Goal: Navigation & Orientation: Find specific page/section

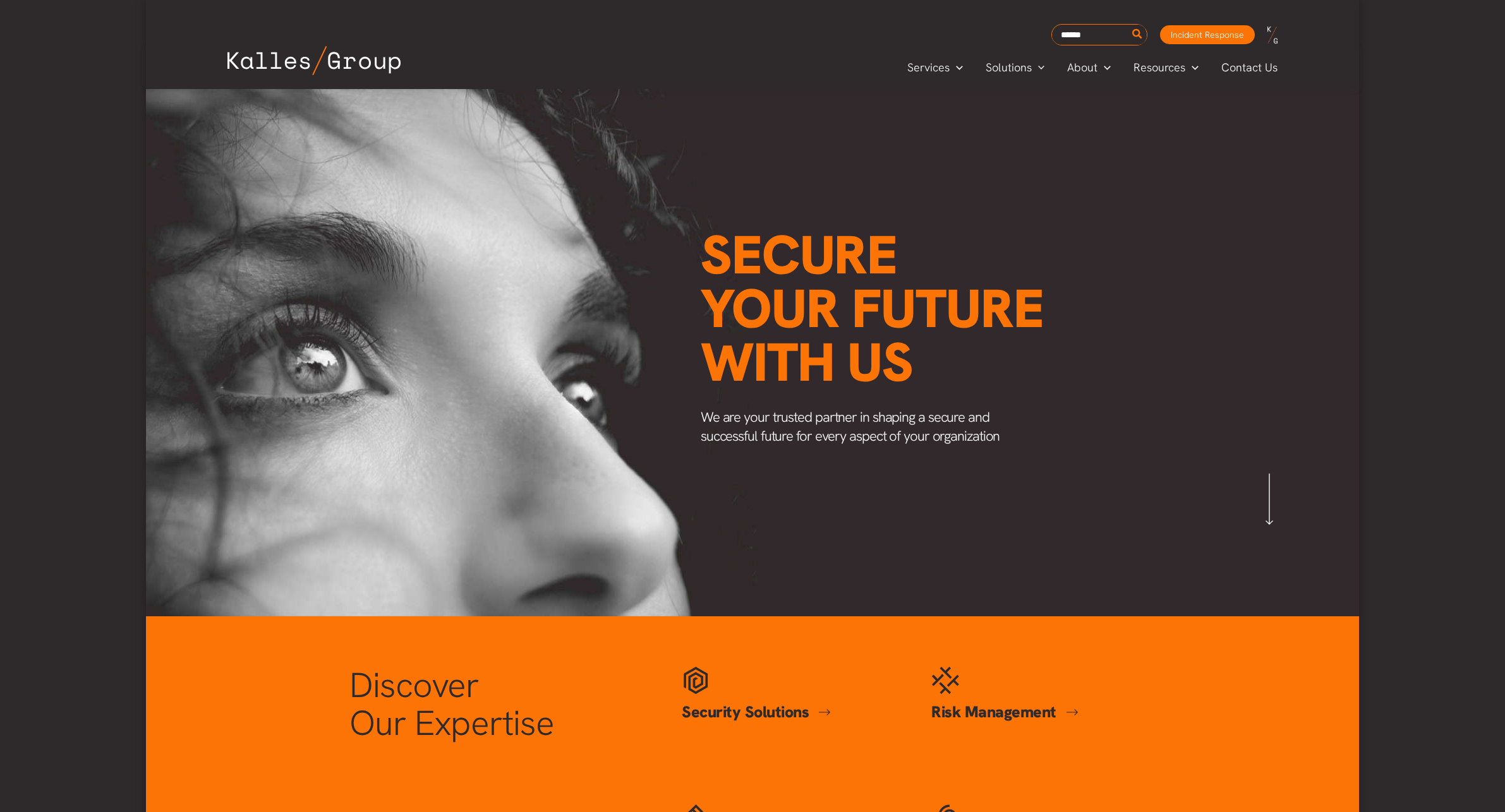
drag, startPoint x: 184, startPoint y: 533, endPoint x: 172, endPoint y: 285, distance: 248.3
click at [1117, 100] on span "Our Approach" at bounding box center [1104, 98] width 72 height 15
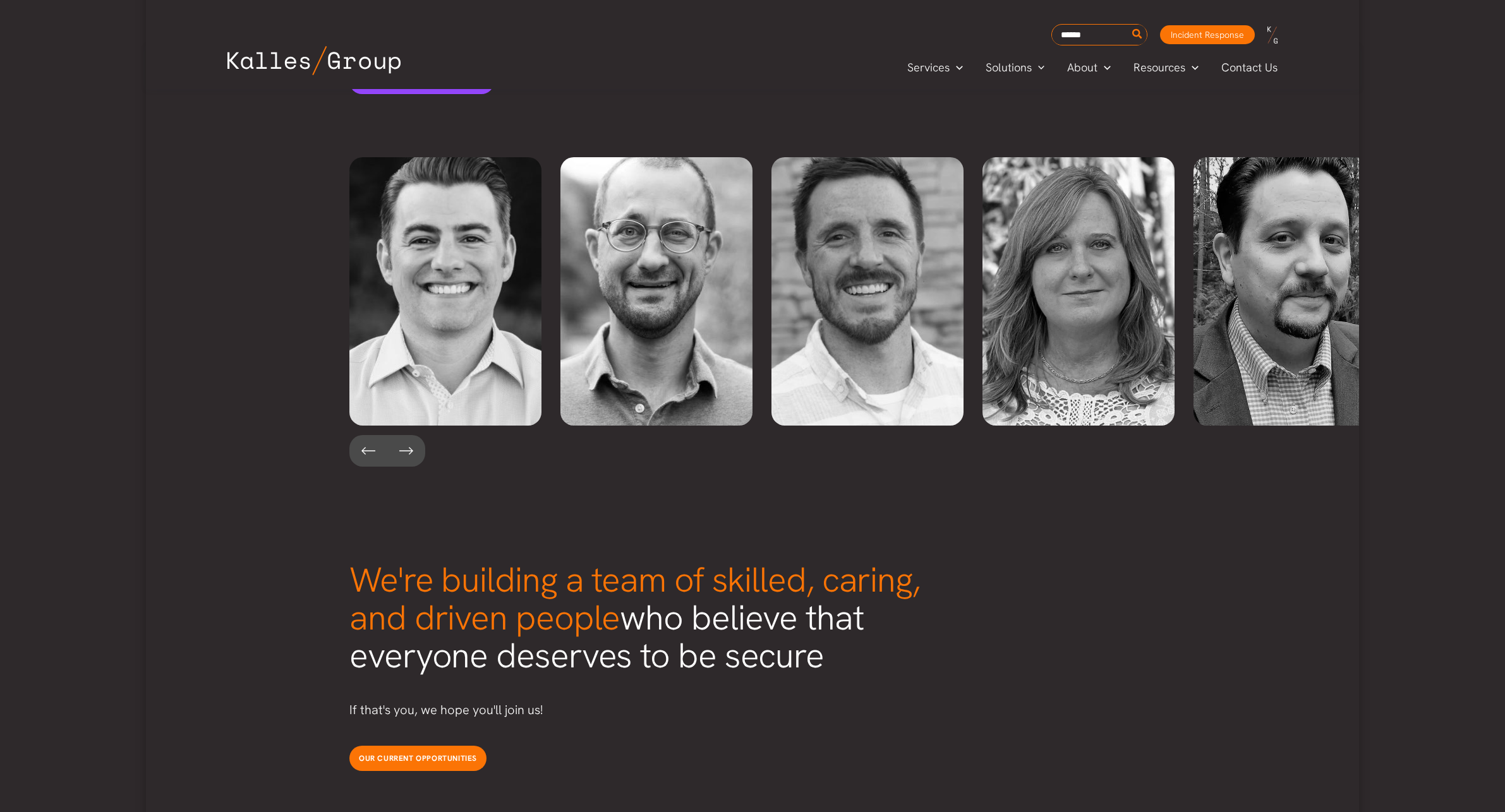
scroll to position [2727, 0]
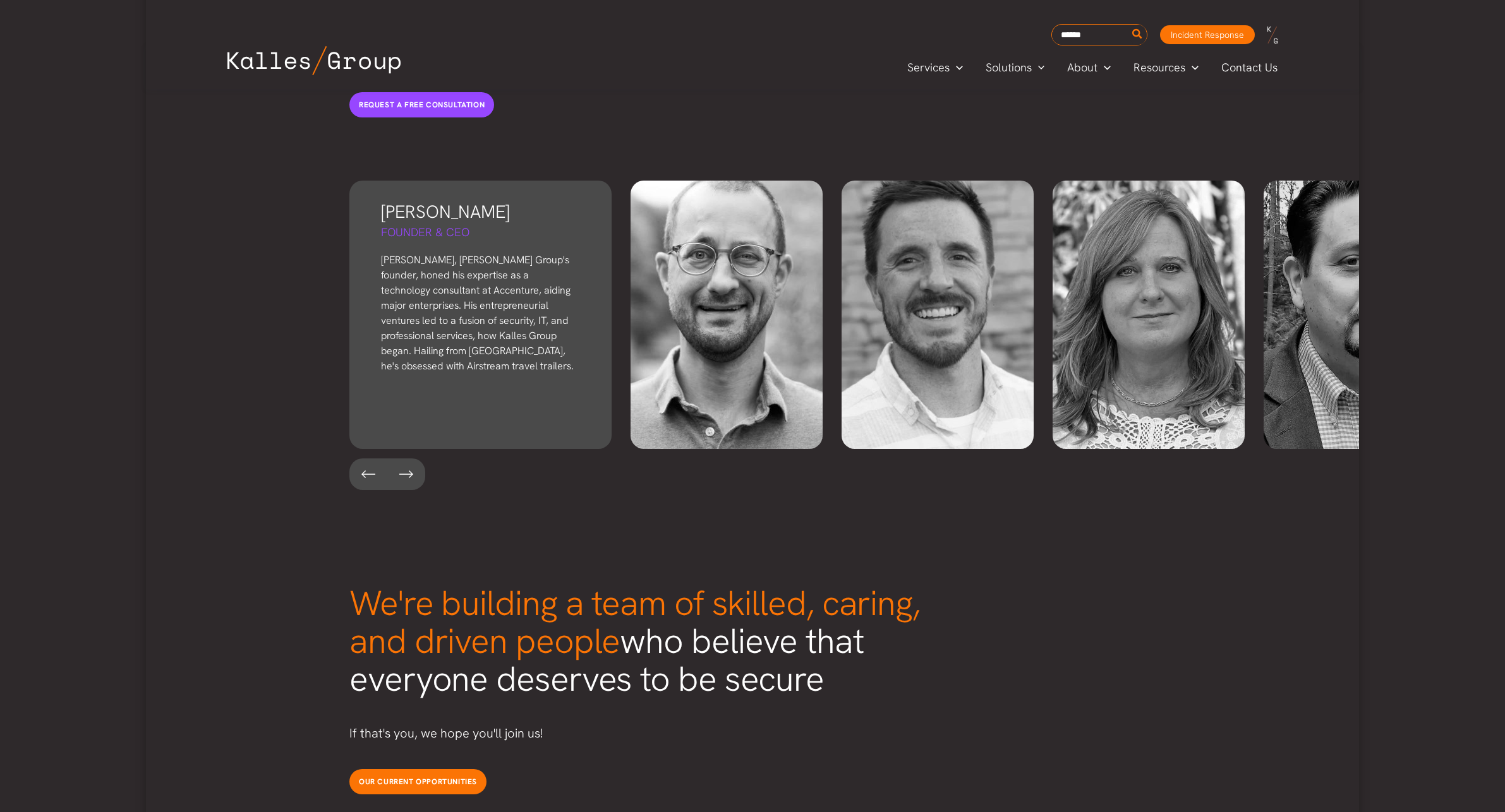
drag, startPoint x: 422, startPoint y: 378, endPoint x: 416, endPoint y: 363, distance: 16.2
click at [416, 363] on div "[PERSON_NAME] Founder & CEO [PERSON_NAME], [PERSON_NAME] Group's founder, honed…" at bounding box center [480, 315] width 262 height 269
click at [419, 331] on p "[PERSON_NAME], [PERSON_NAME] Group's founder, honed his expertise as a technolo…" at bounding box center [480, 313] width 199 height 121
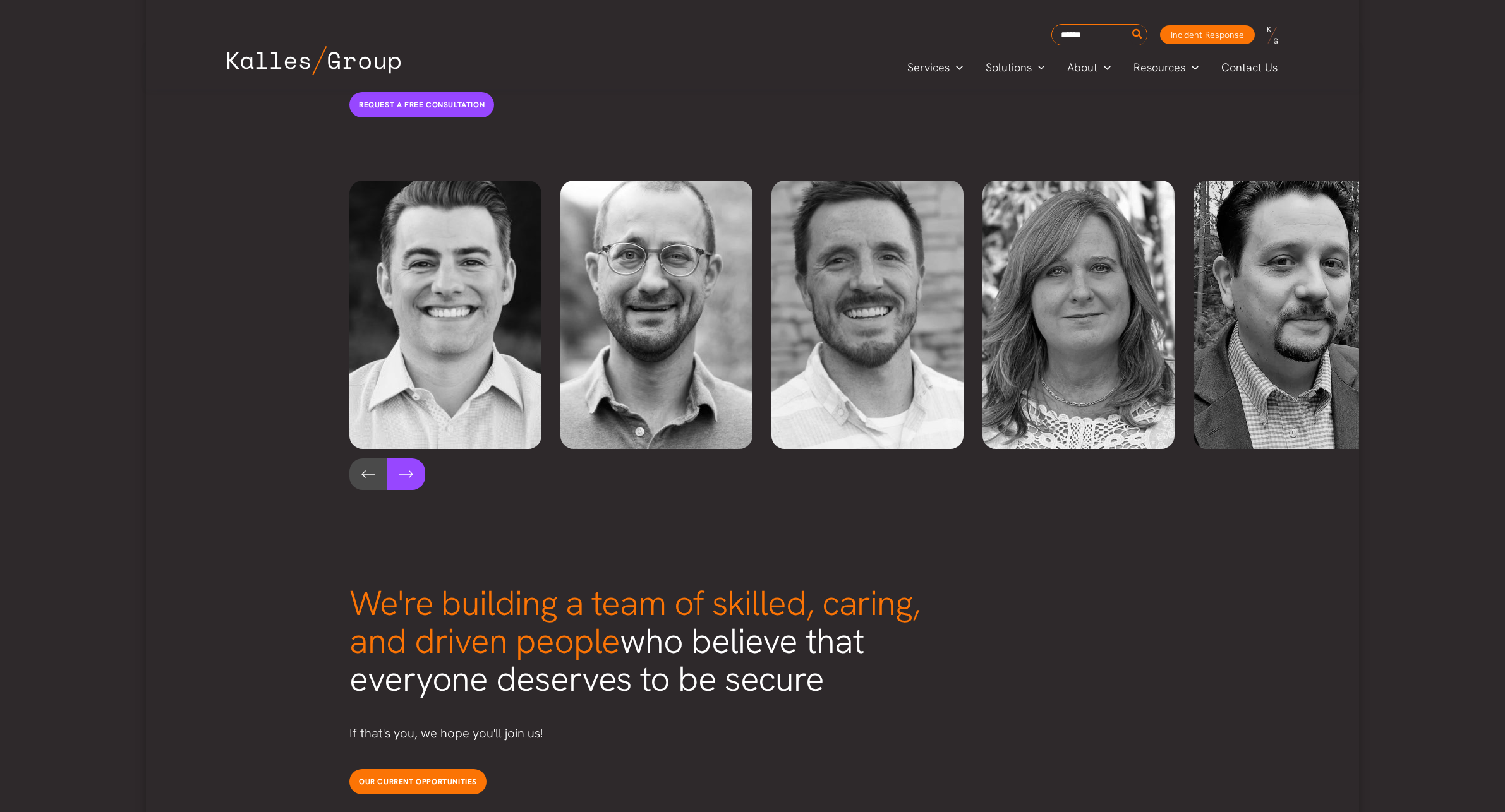
click at [415, 458] on button at bounding box center [406, 474] width 38 height 31
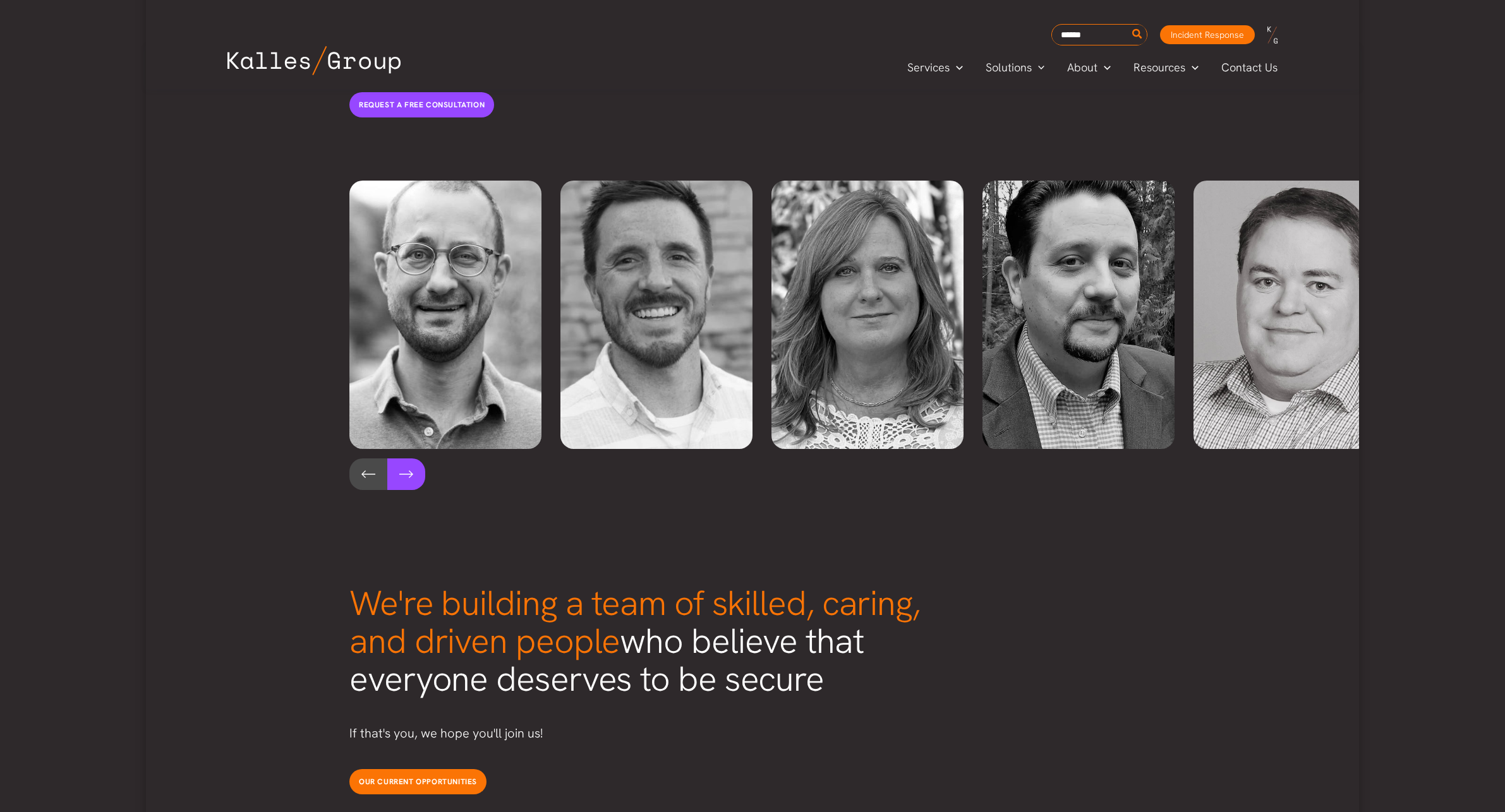
click at [415, 458] on button at bounding box center [406, 474] width 38 height 31
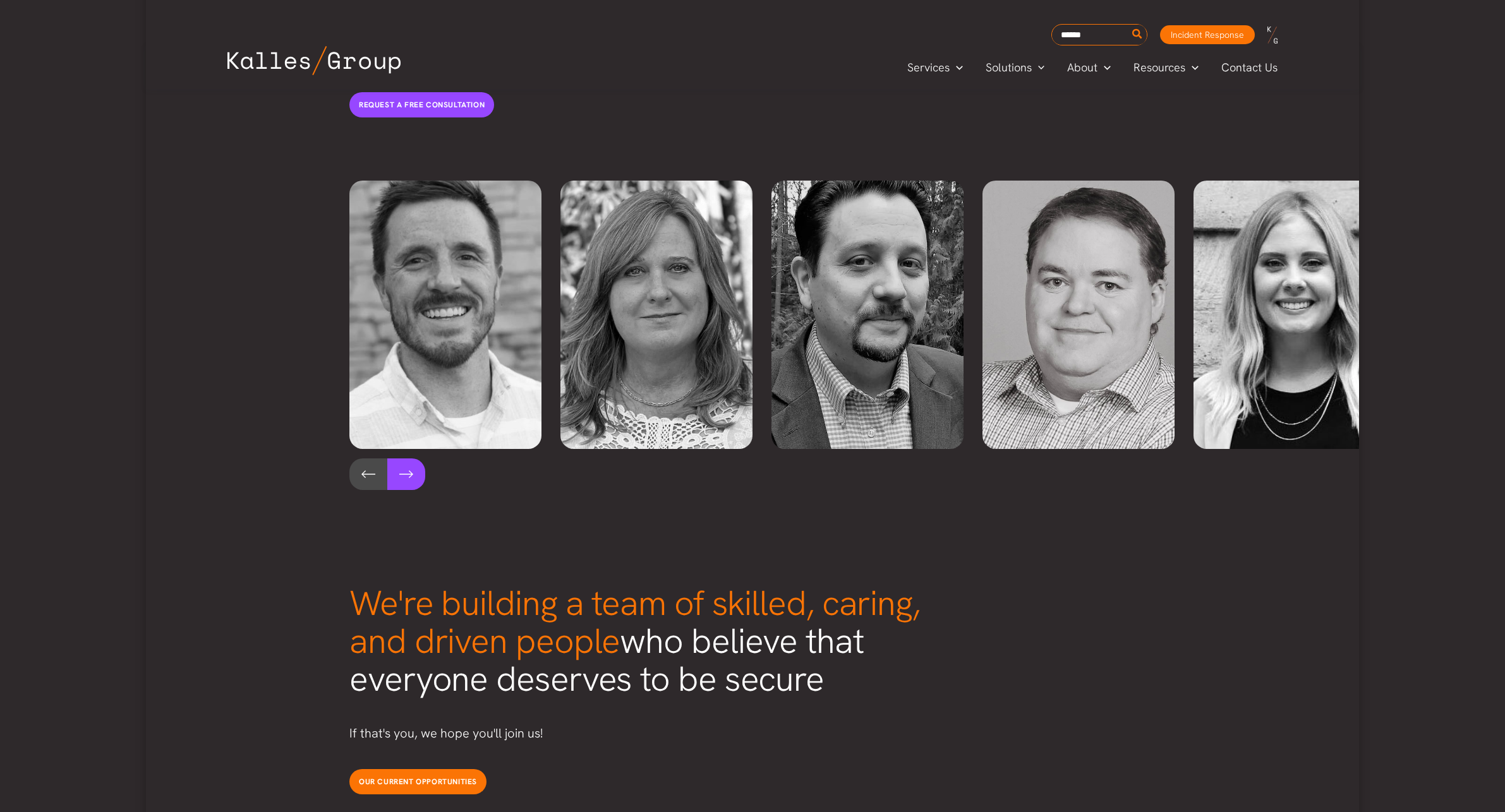
click at [415, 458] on button at bounding box center [406, 474] width 38 height 31
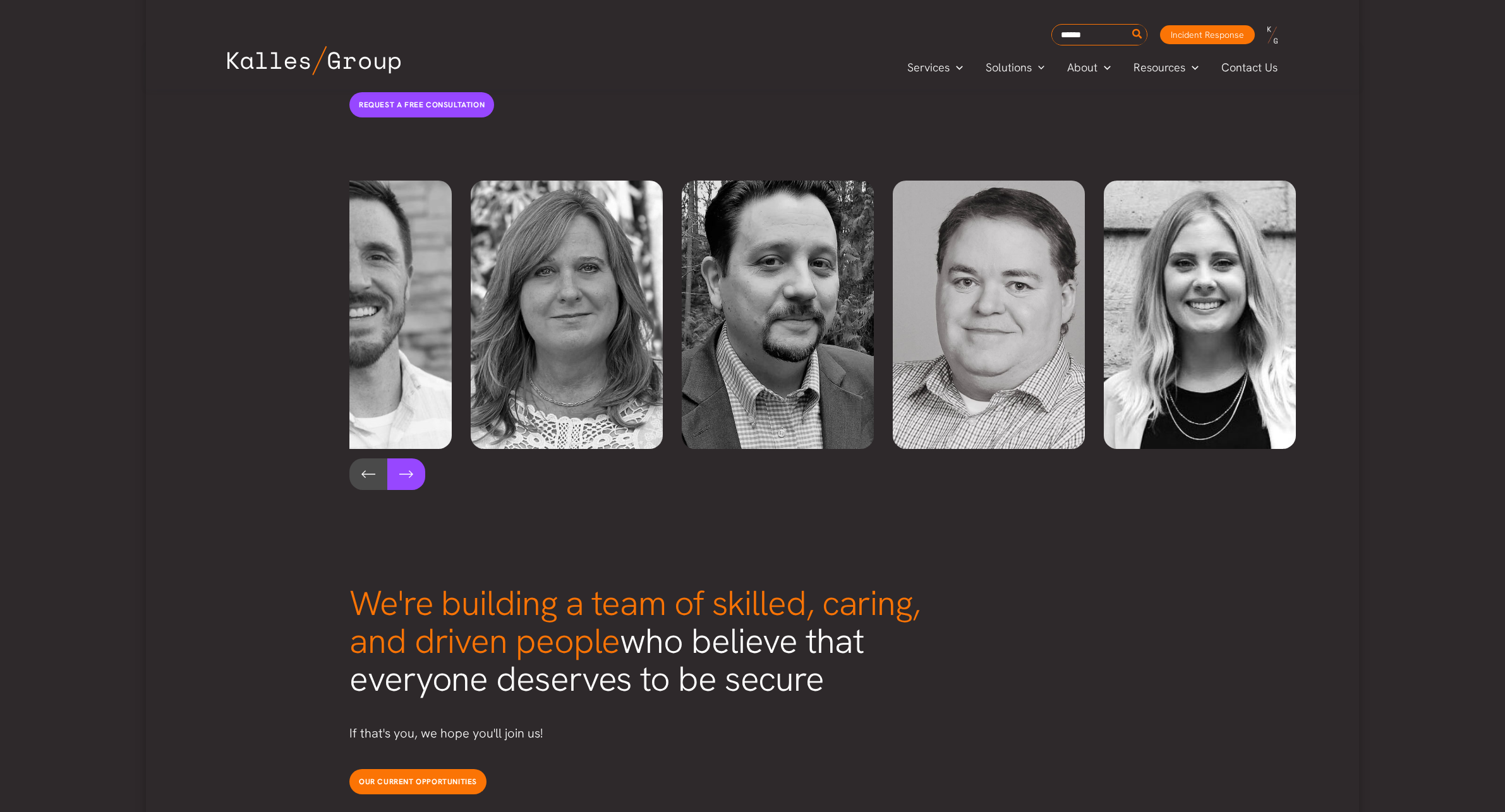
click at [415, 458] on button at bounding box center [406, 474] width 38 height 31
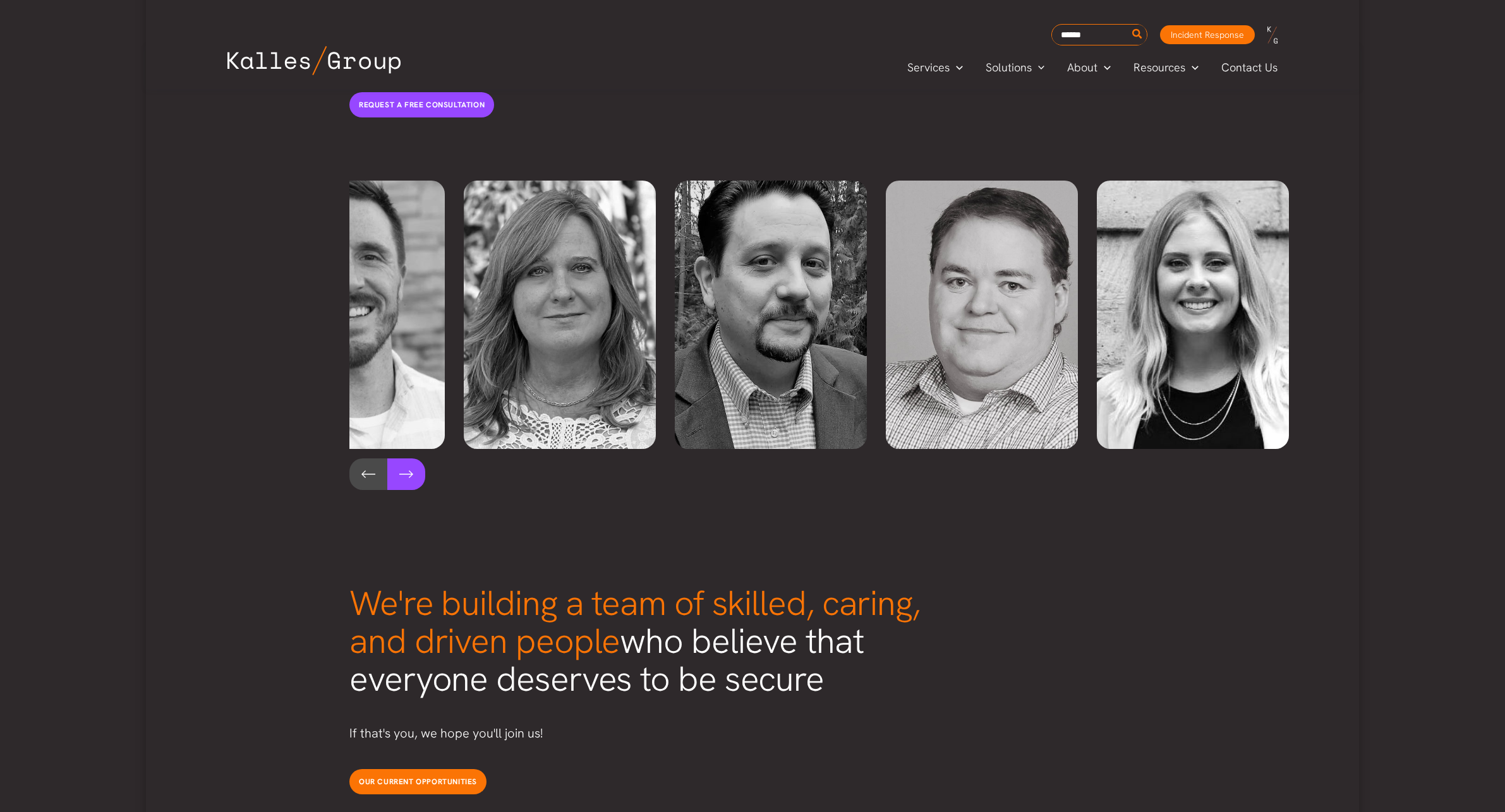
click at [415, 458] on button at bounding box center [406, 474] width 38 height 31
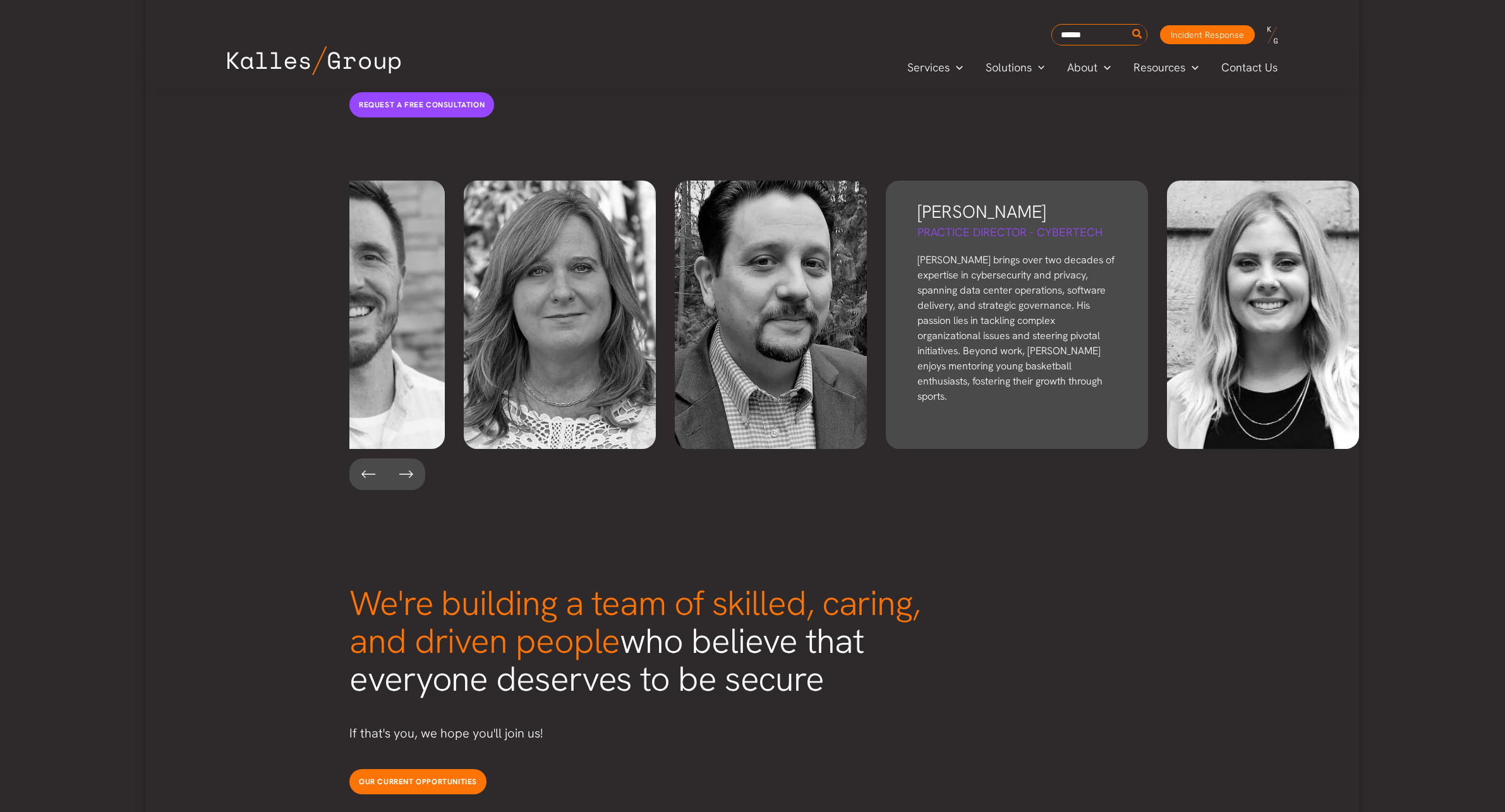
click at [1068, 331] on p "[PERSON_NAME] brings over two decades of expertise in cybersecurity and privacy…" at bounding box center [1017, 328] width 199 height 151
click at [1008, 253] on p "[PERSON_NAME] brings over two decades of expertise in cybersecurity and privacy…" at bounding box center [1017, 328] width 199 height 151
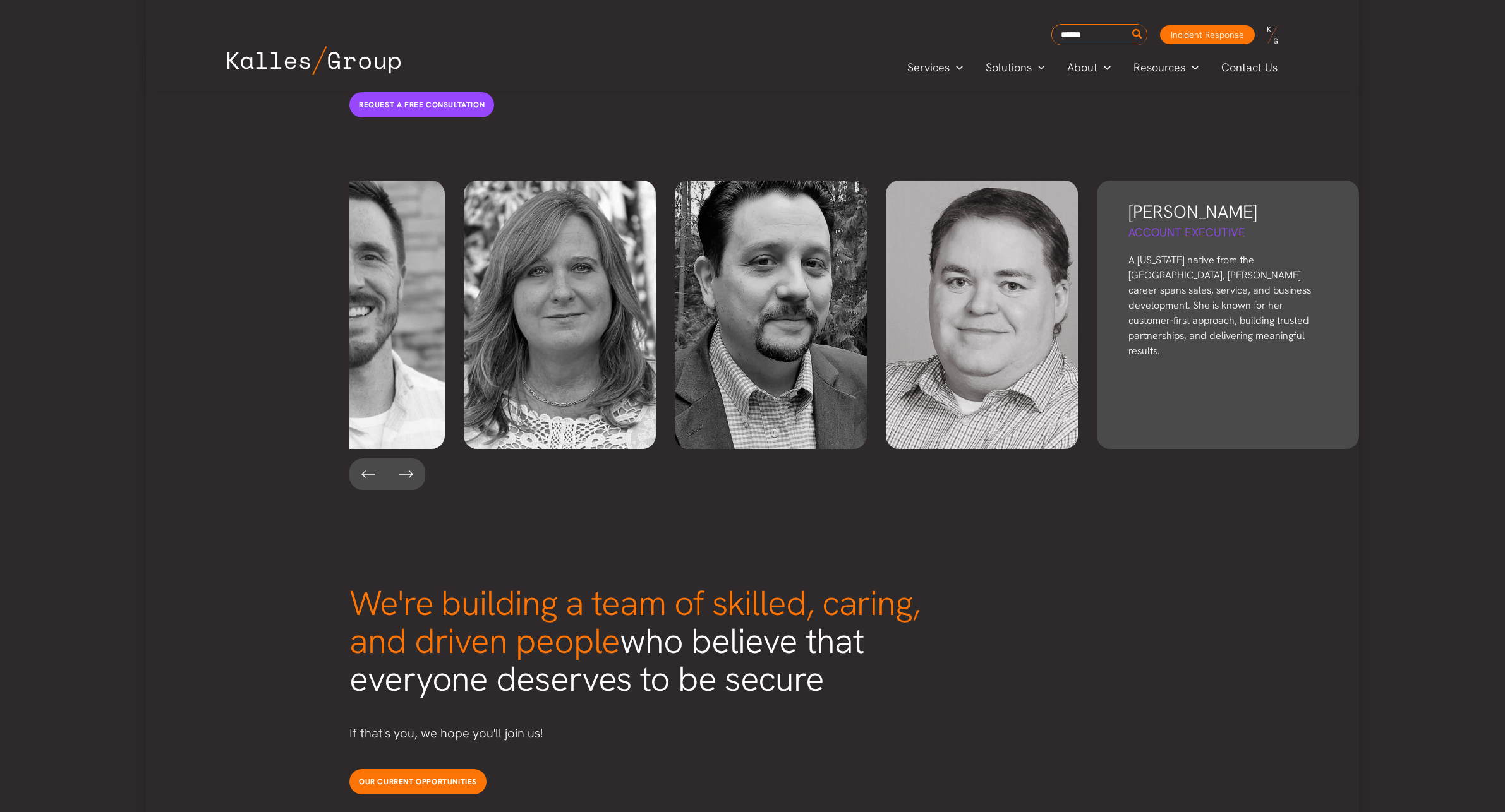
click at [1236, 253] on p "A [US_STATE] native from the [GEOGRAPHIC_DATA], [PERSON_NAME] career spans sale…" at bounding box center [1228, 306] width 199 height 106
click at [1192, 200] on h3 "[PERSON_NAME]" at bounding box center [1228, 212] width 199 height 25
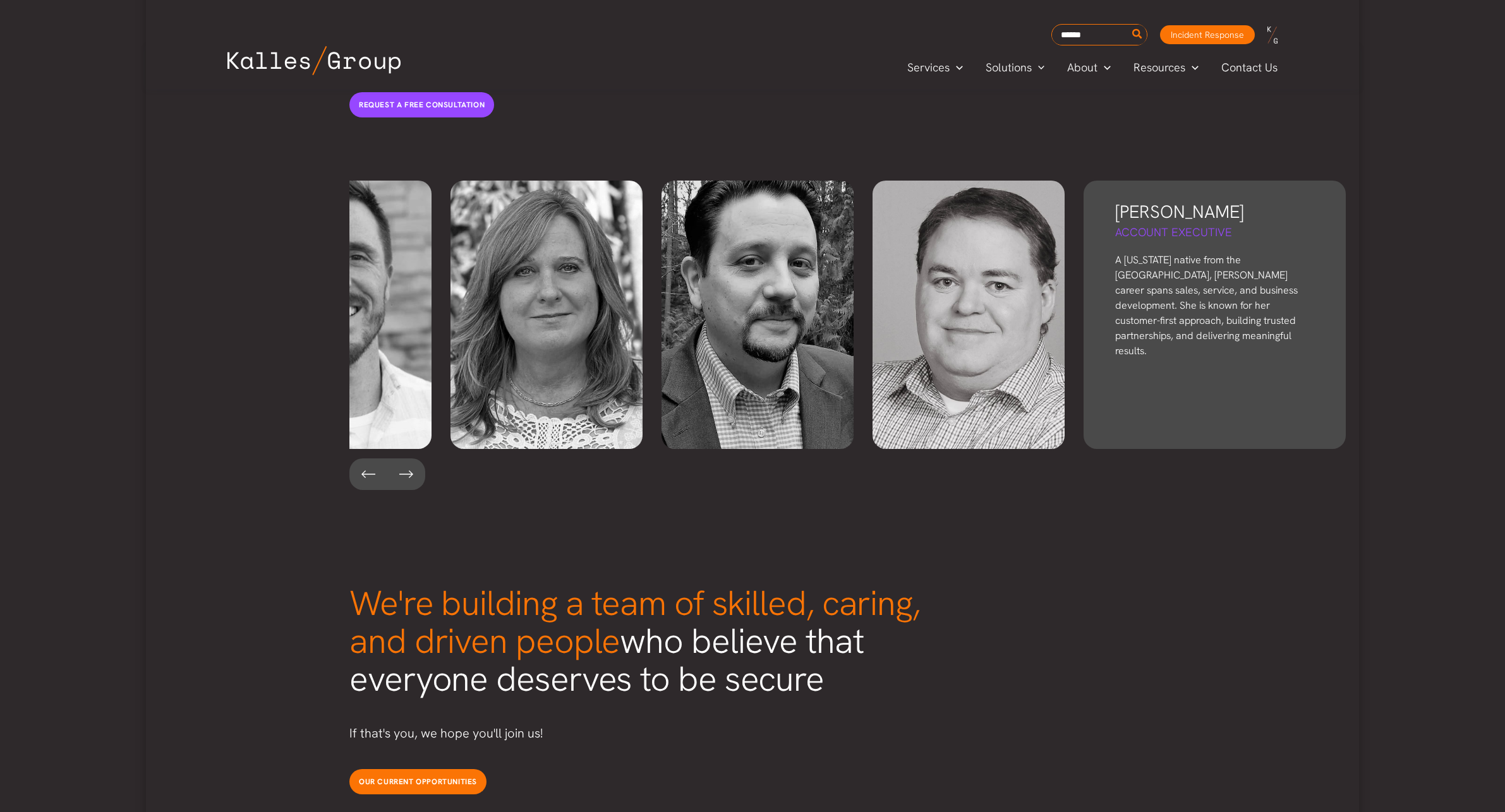
drag, startPoint x: 1181, startPoint y: 253, endPoint x: 1162, endPoint y: 249, distance: 19.4
click at [1158, 253] on p "A [US_STATE] native from the [GEOGRAPHIC_DATA], [PERSON_NAME] career spans sale…" at bounding box center [1214, 306] width 199 height 106
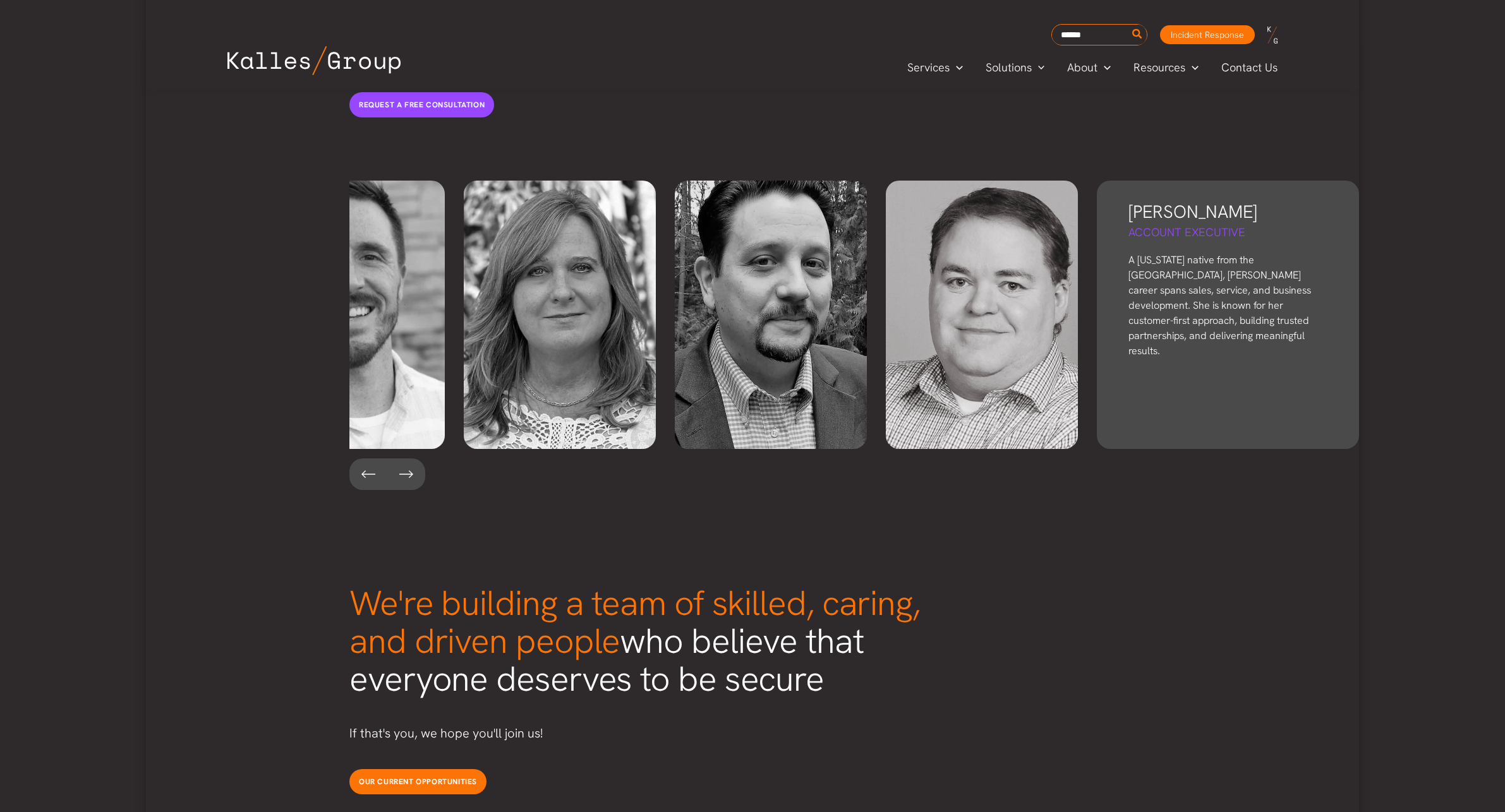
click at [1211, 275] on p "A [US_STATE] native from the [GEOGRAPHIC_DATA], [PERSON_NAME] career spans sale…" at bounding box center [1228, 306] width 199 height 106
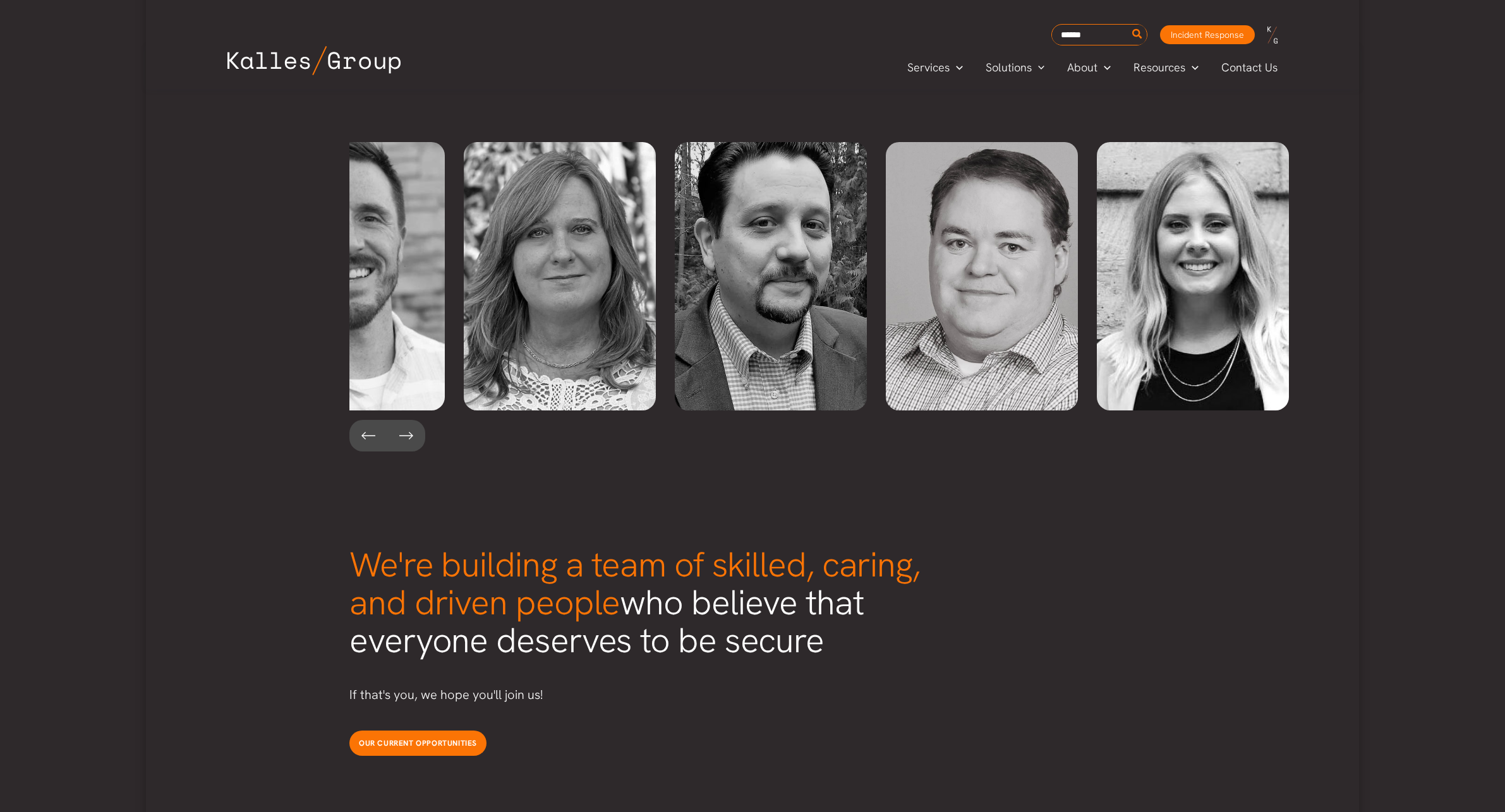
scroll to position [2412, 0]
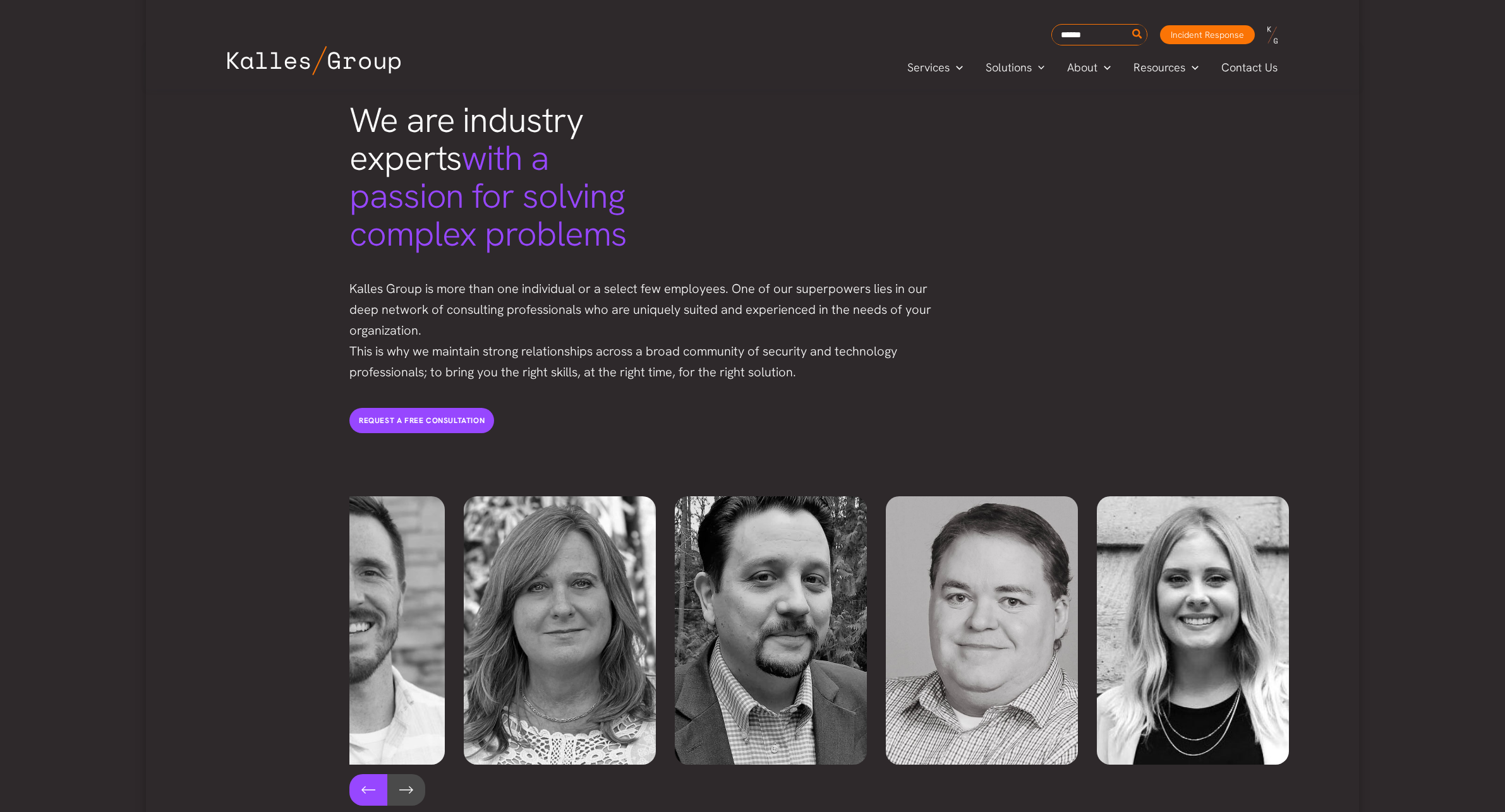
click at [371, 774] on button at bounding box center [368, 790] width 38 height 31
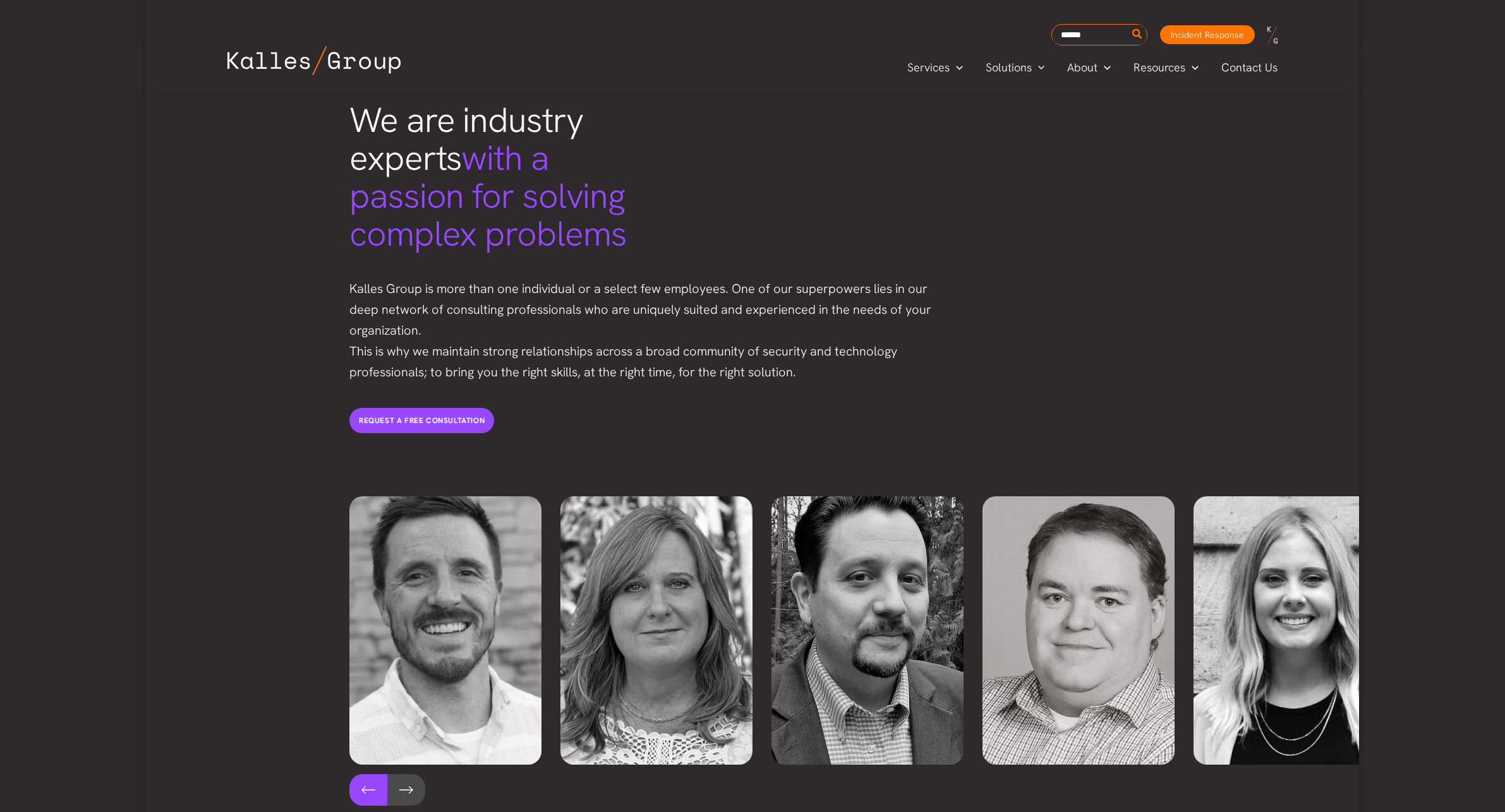
click at [371, 774] on button at bounding box center [368, 790] width 38 height 31
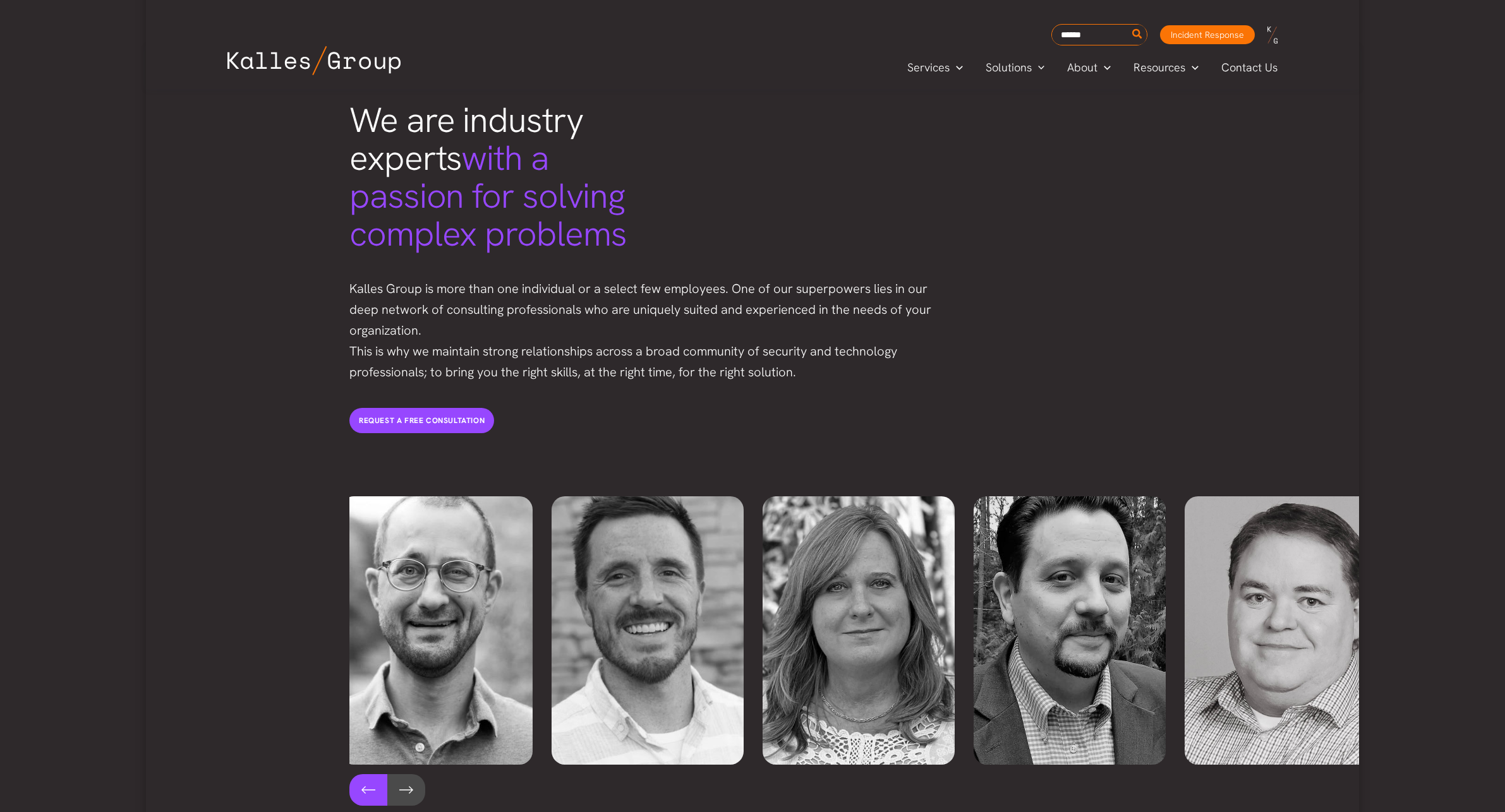
click at [371, 774] on button at bounding box center [368, 790] width 38 height 31
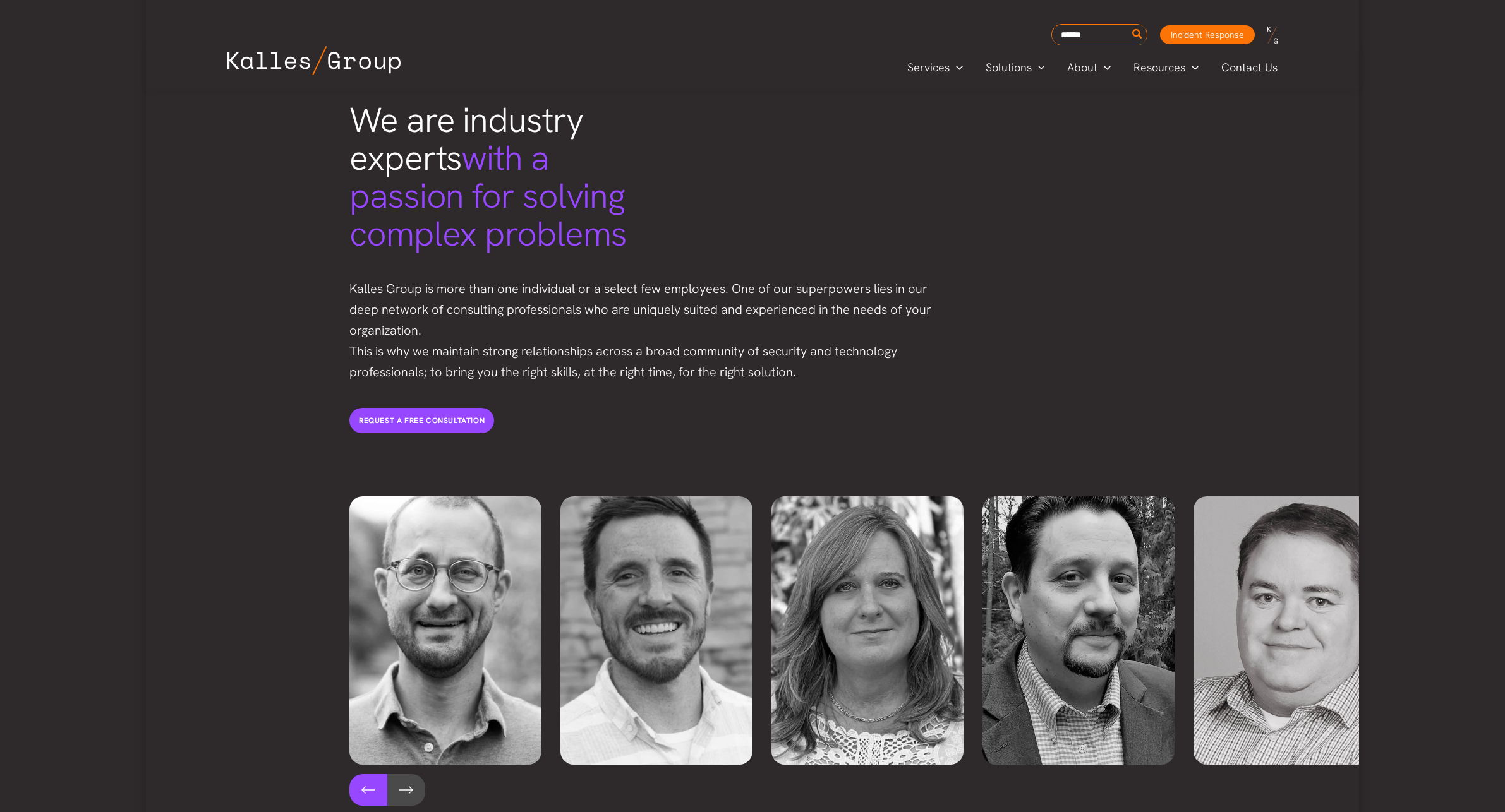
click at [371, 774] on button at bounding box center [368, 790] width 38 height 31
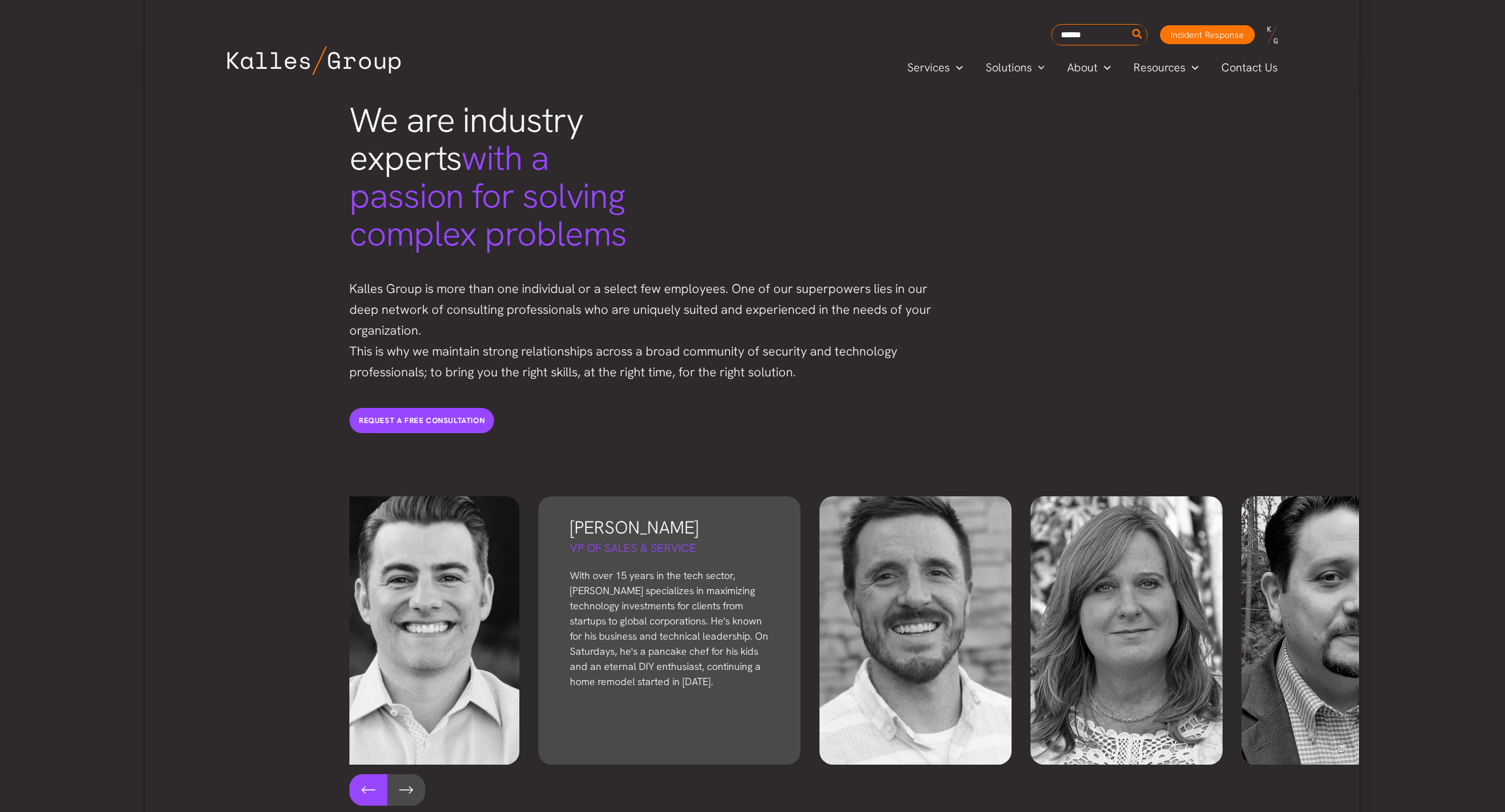
scroll to position [0, 0]
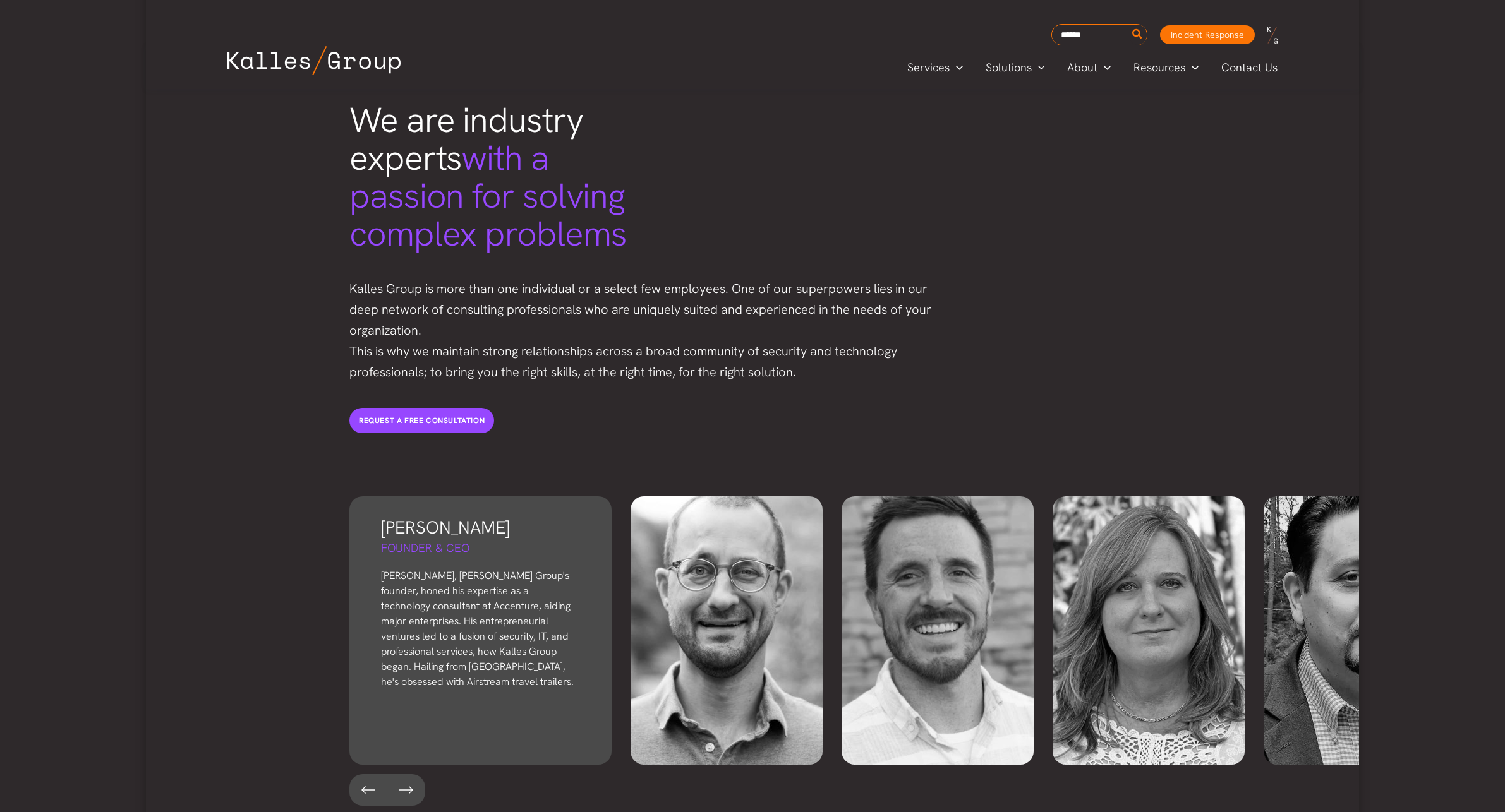
click at [466, 593] on p "[PERSON_NAME], [PERSON_NAME] Group's founder, honed his expertise as a technolo…" at bounding box center [480, 629] width 199 height 121
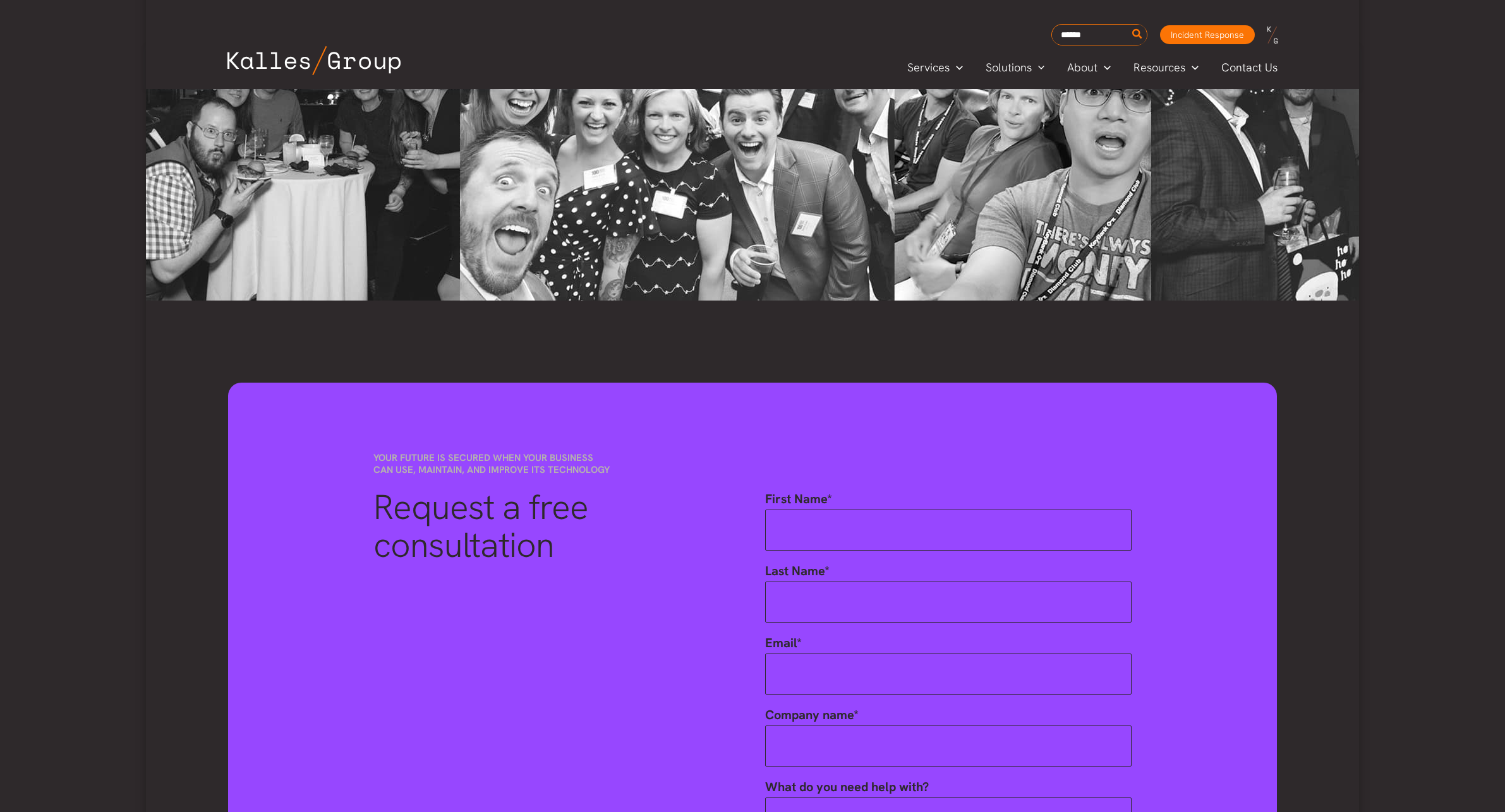
scroll to position [4370, 0]
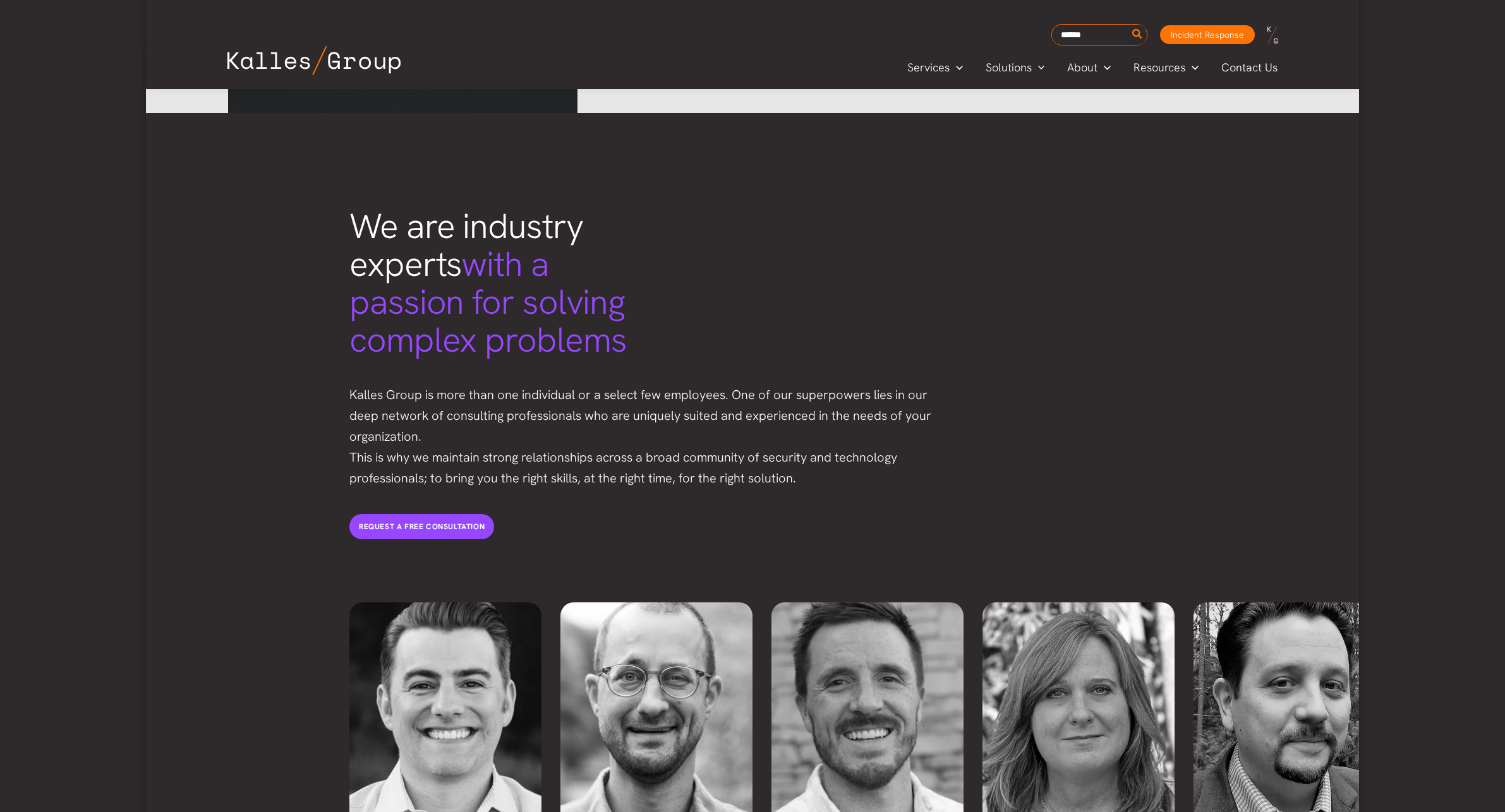
drag, startPoint x: 428, startPoint y: 757, endPoint x: 406, endPoint y: 545, distance: 213.1
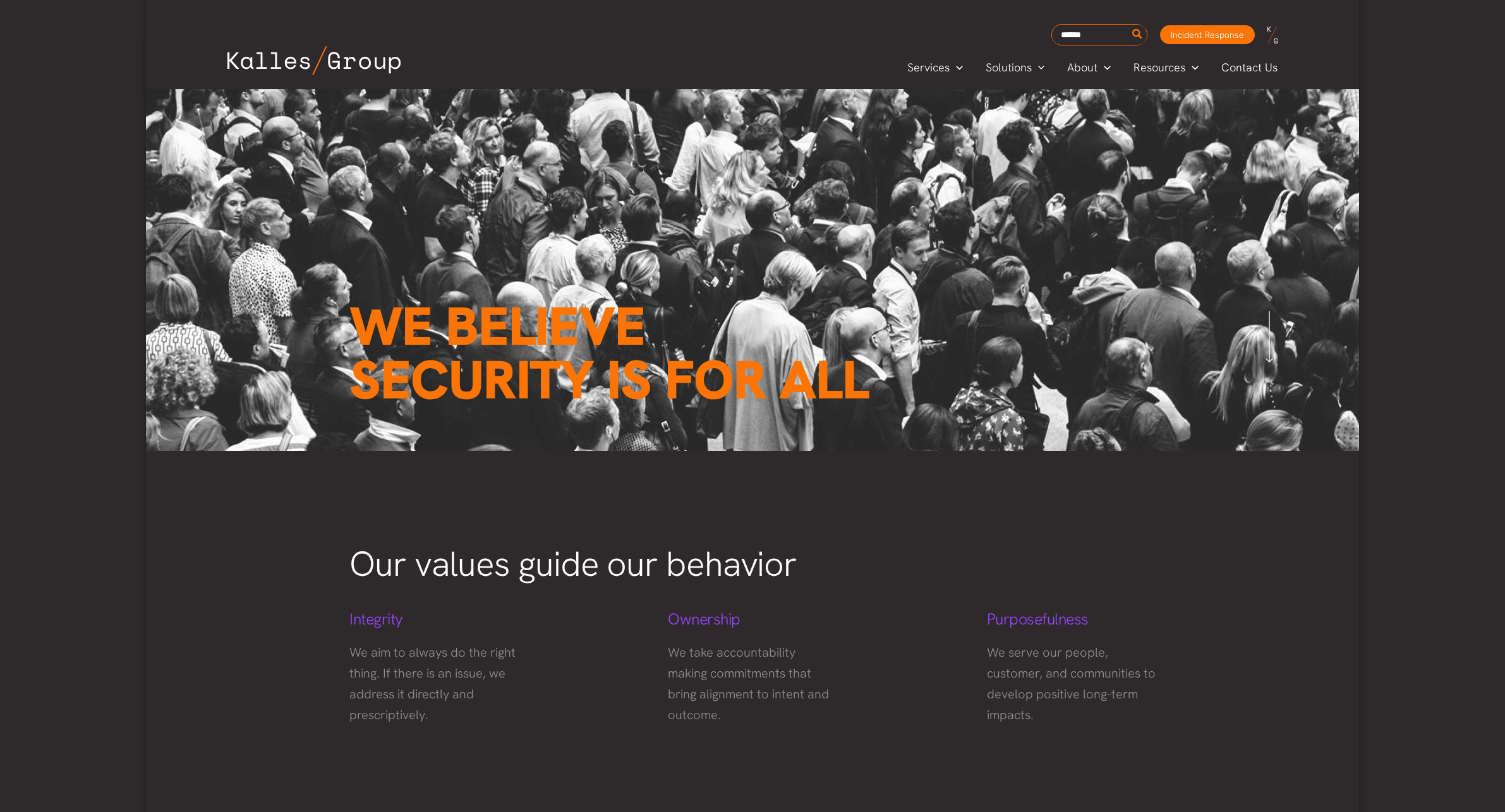
scroll to position [0, 0]
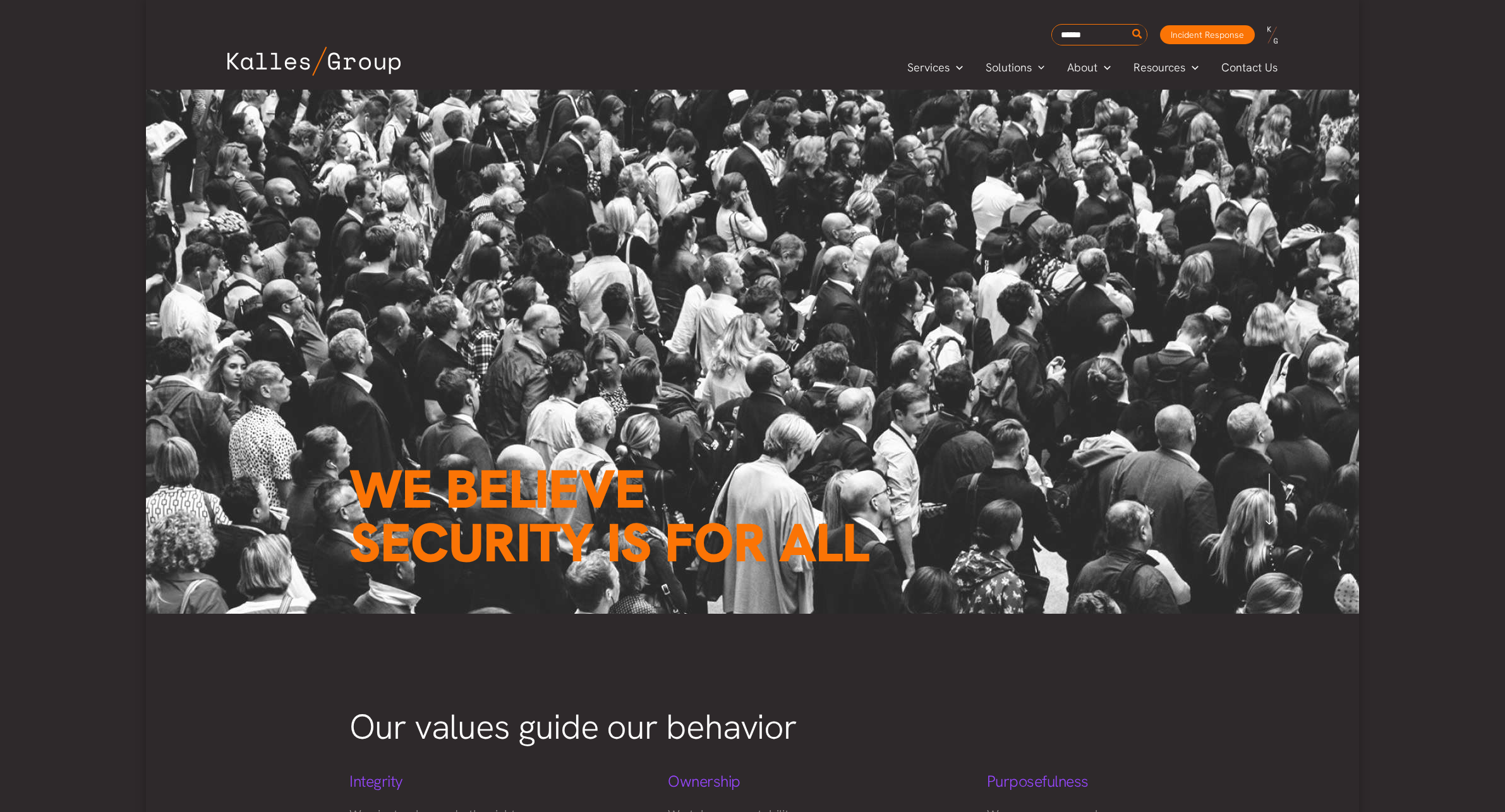
click at [276, 68] on img at bounding box center [314, 61] width 173 height 29
